Goal: Register for event/course

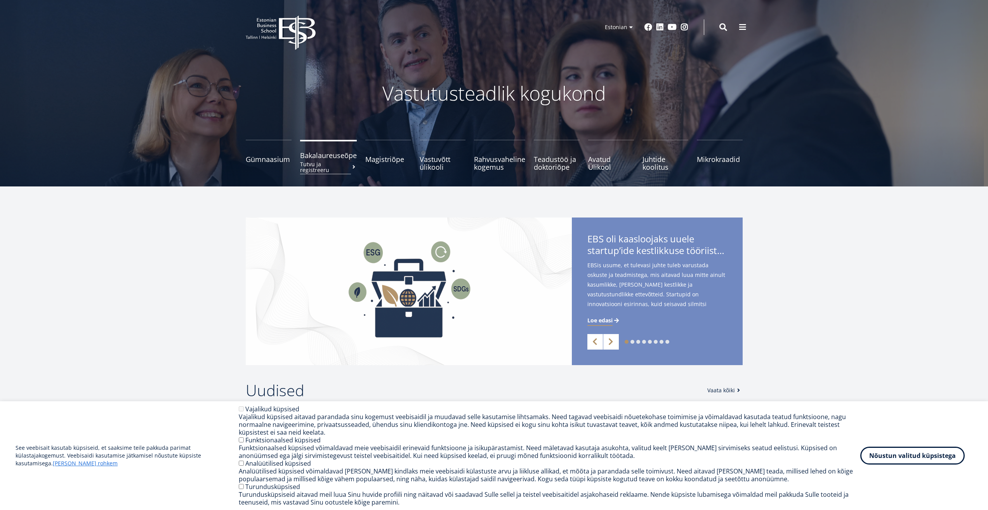
click at [335, 157] on span "Bakalaureuseõpe Tutvu ja registreeru" at bounding box center [328, 155] width 57 height 8
click at [268, 159] on span "Gümnaasium Tutvu ja registreeru" at bounding box center [269, 155] width 46 height 8
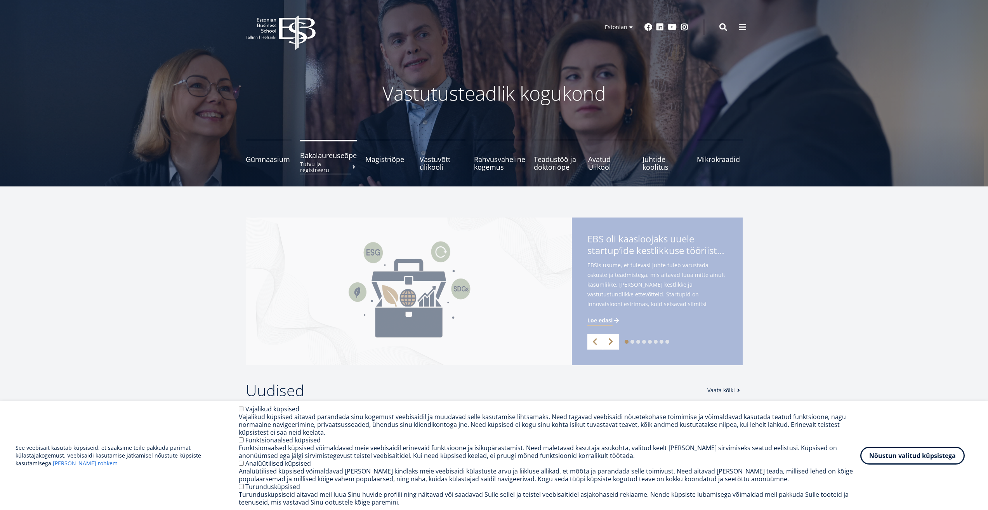
click at [320, 159] on span "Bakalaureuseõpe Tutvu ja registreeru" at bounding box center [328, 155] width 57 height 8
